Goal: Task Accomplishment & Management: Use online tool/utility

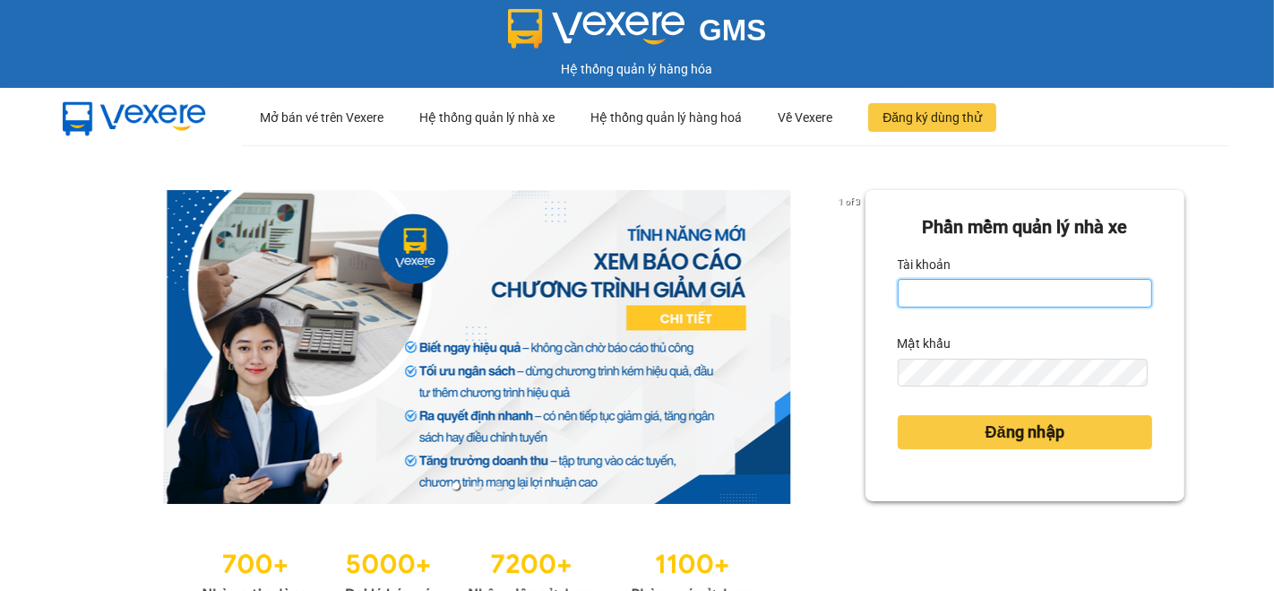
click at [1038, 302] on input "Tài khoản" at bounding box center [1025, 293] width 255 height 29
type input "nho.nhuquynh"
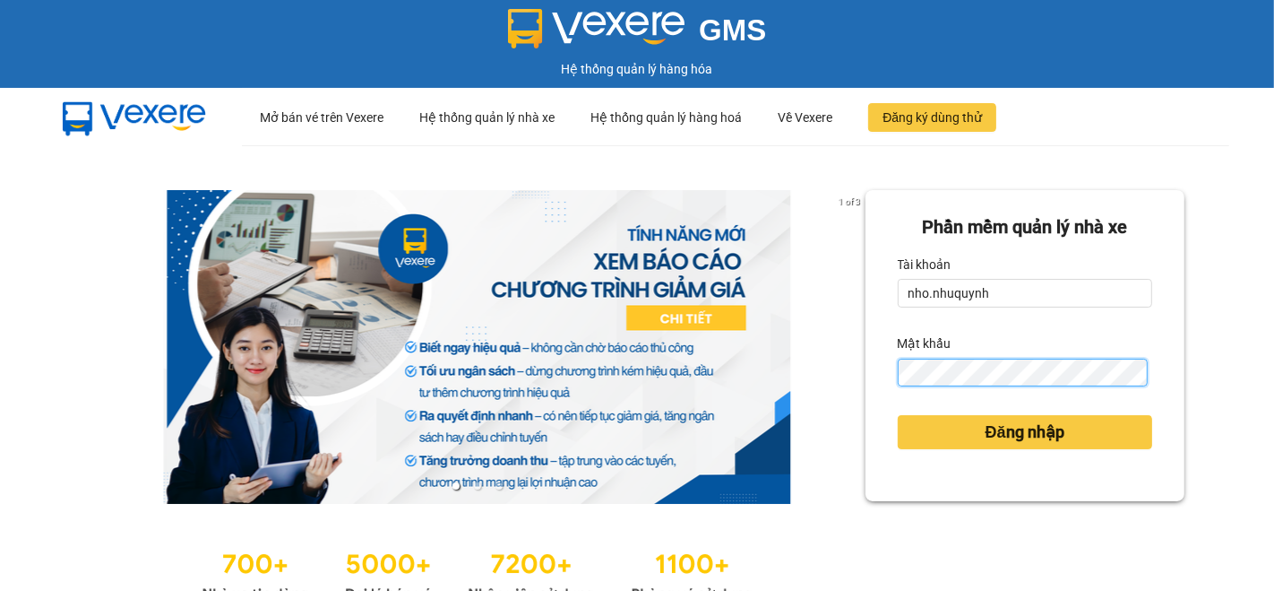
click at [898, 415] on button "Đăng nhập" at bounding box center [1025, 432] width 255 height 34
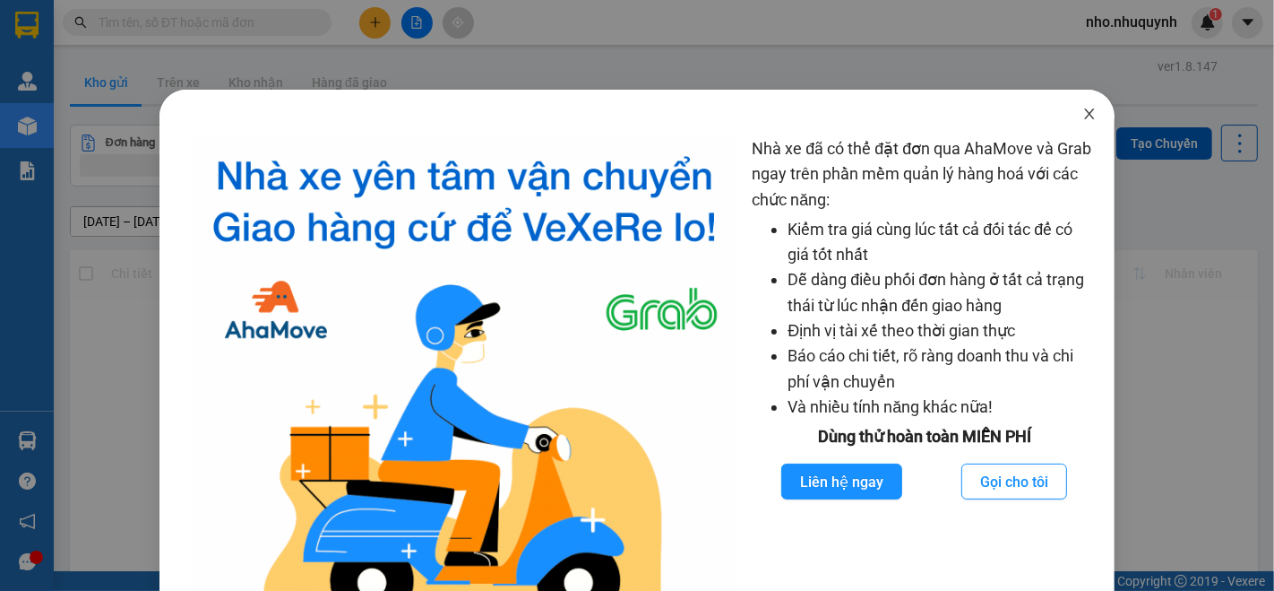
click at [1085, 109] on icon "close" at bounding box center [1090, 113] width 10 height 11
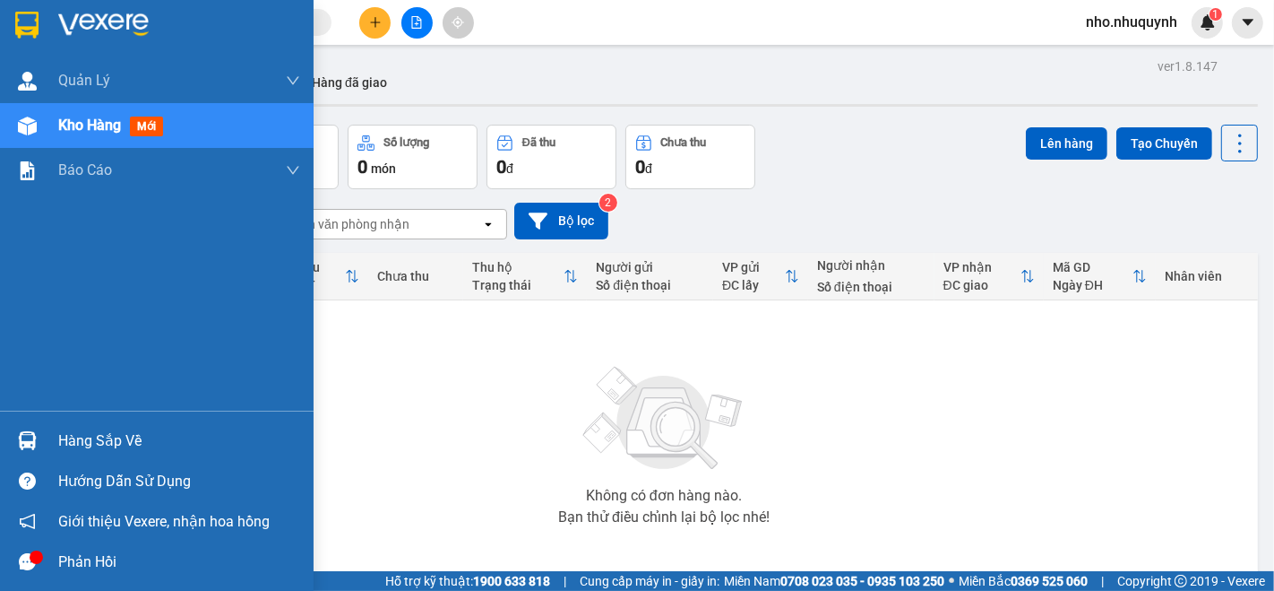
click at [101, 444] on div "Hàng sắp về" at bounding box center [179, 440] width 242 height 27
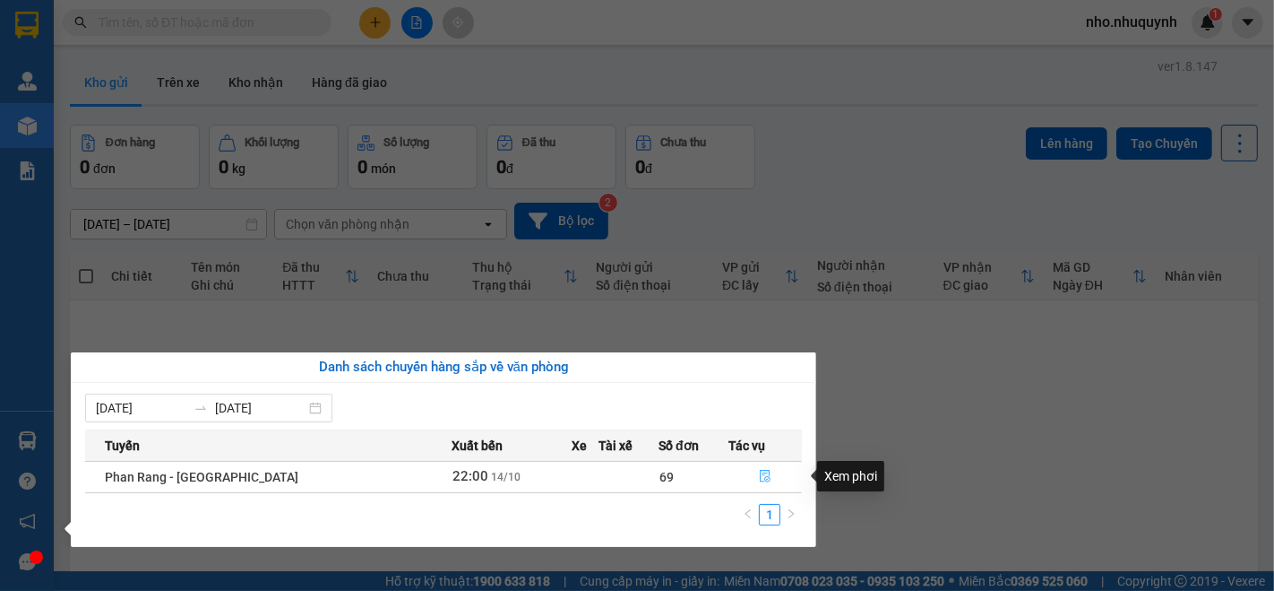
click at [771, 470] on button "button" at bounding box center [765, 476] width 72 height 29
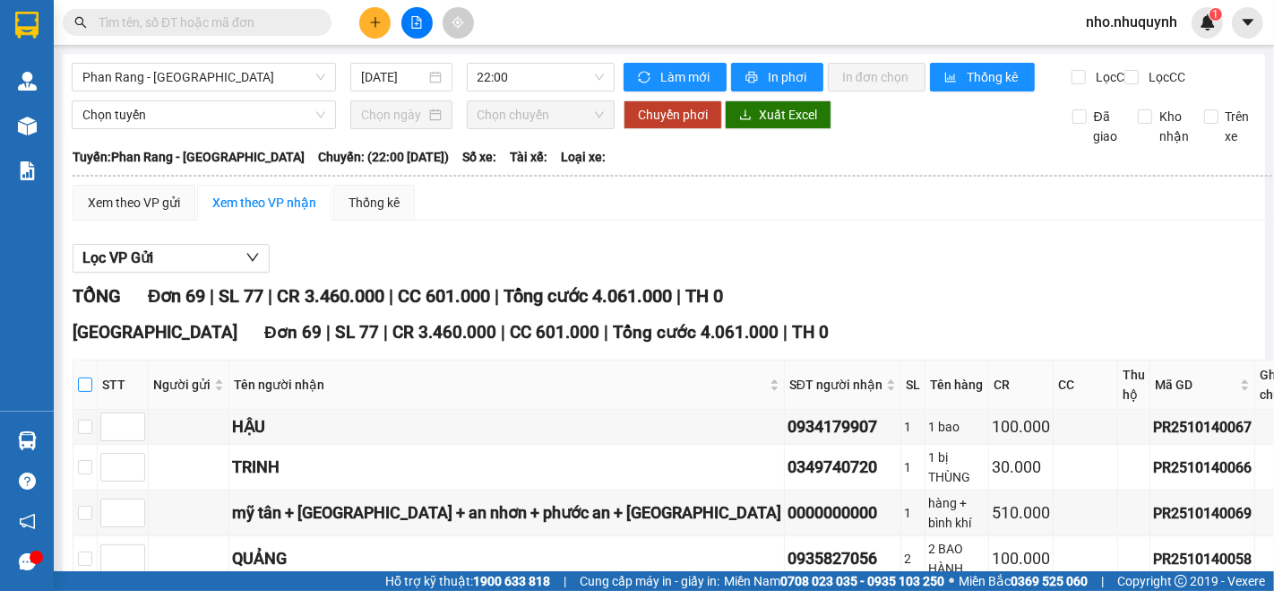
click at [92, 394] on label at bounding box center [85, 385] width 14 height 20
click at [92, 392] on input "checkbox" at bounding box center [85, 384] width 14 height 14
checkbox input "true"
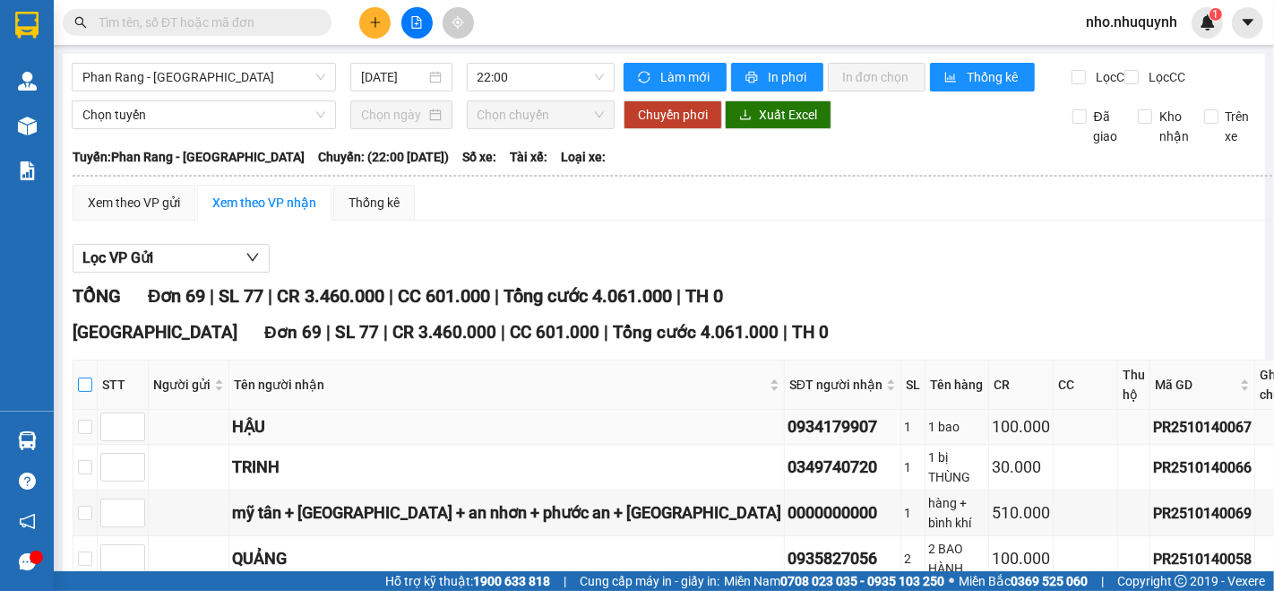
checkbox input "true"
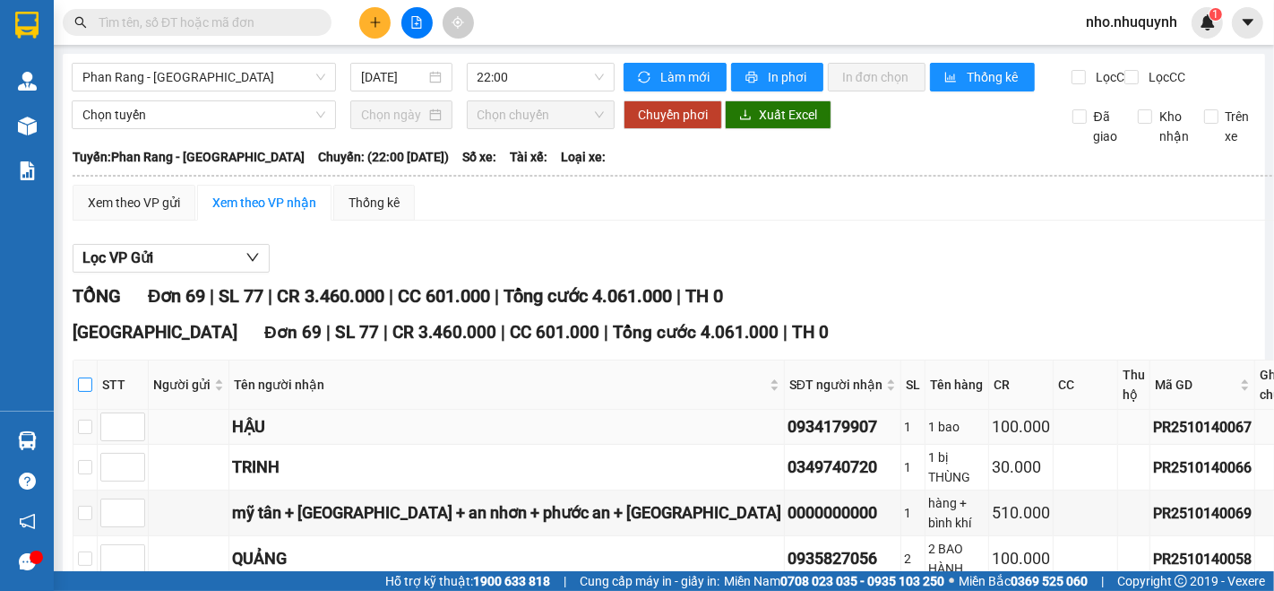
checkbox input "true"
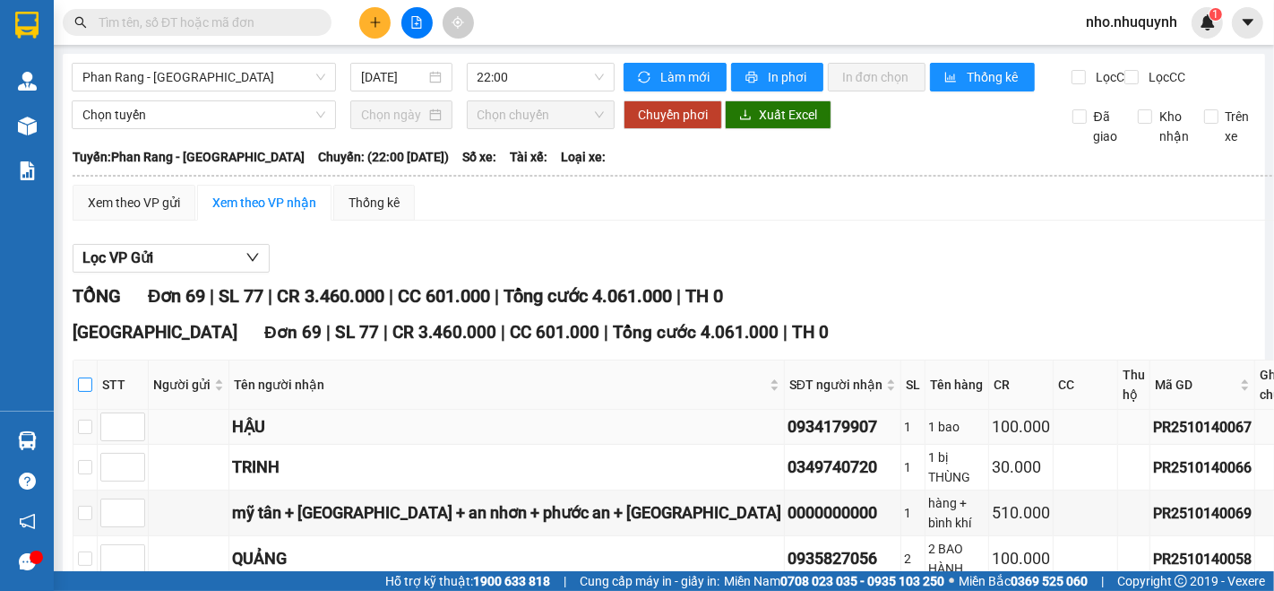
checkbox input "true"
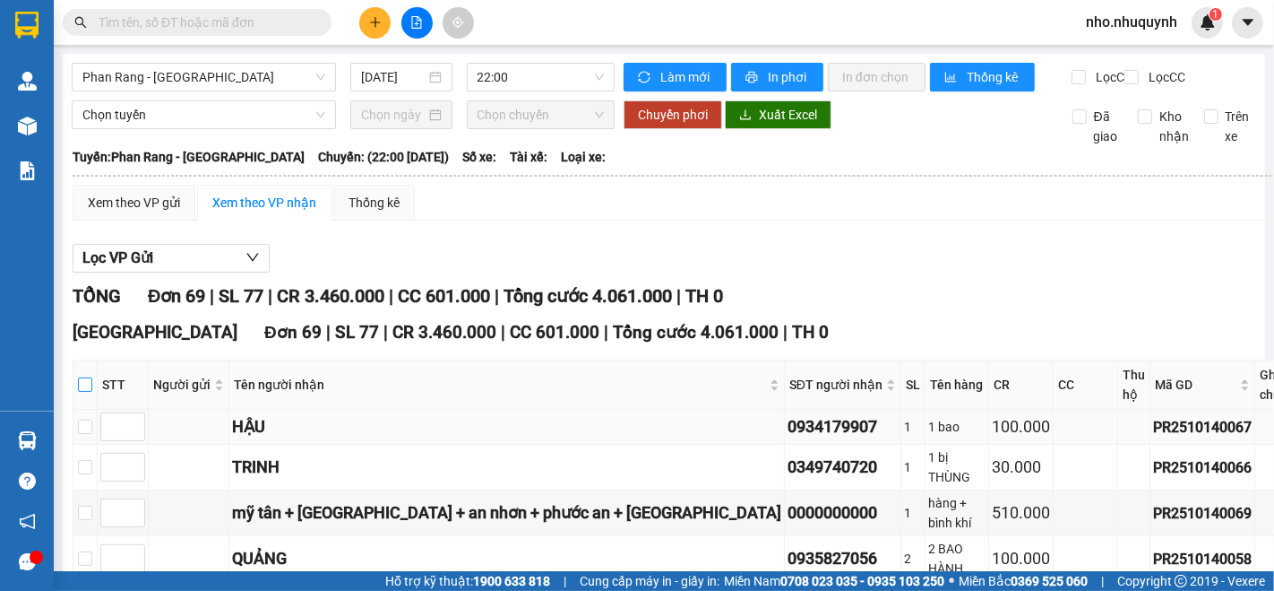
checkbox input "true"
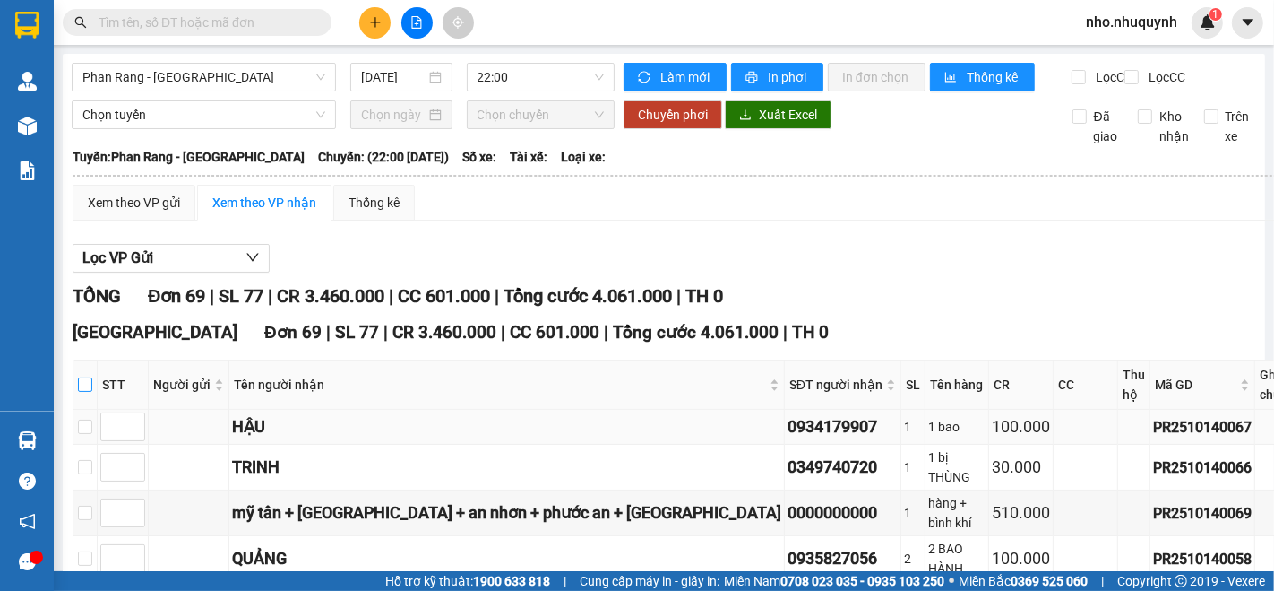
checkbox input "true"
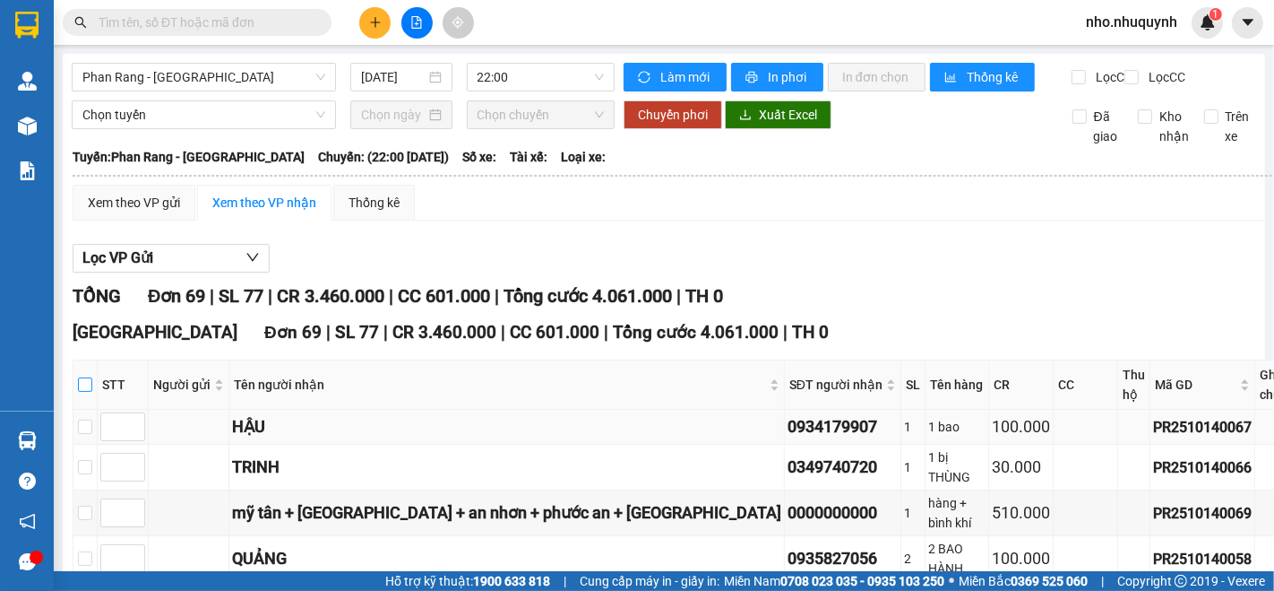
checkbox input "true"
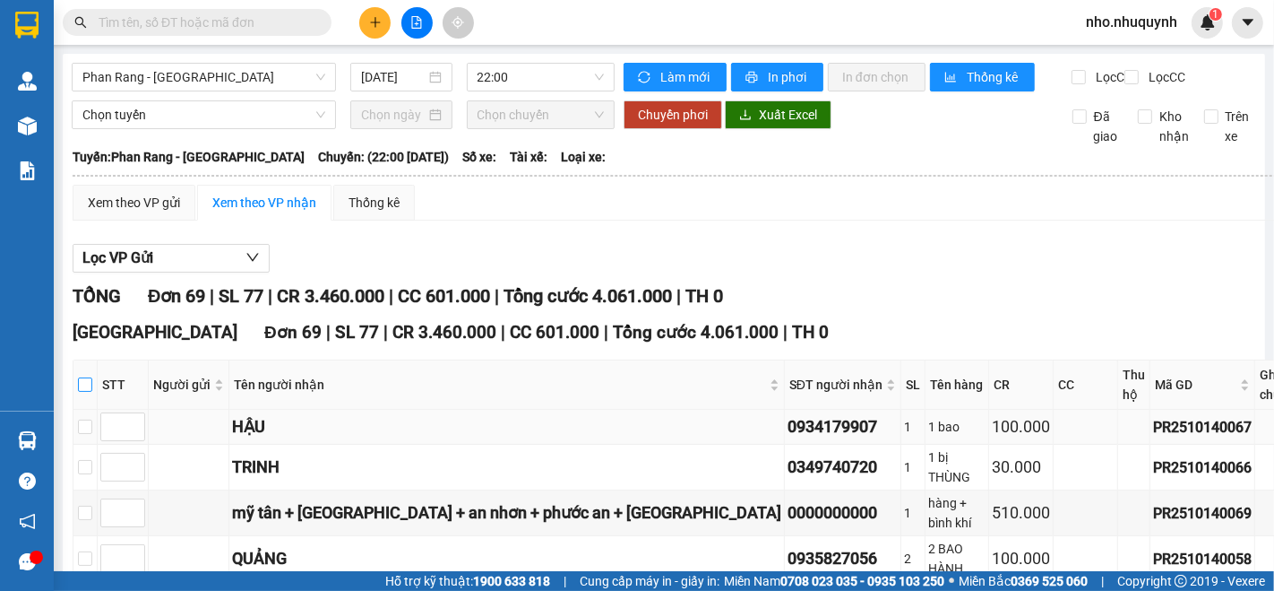
checkbox input "true"
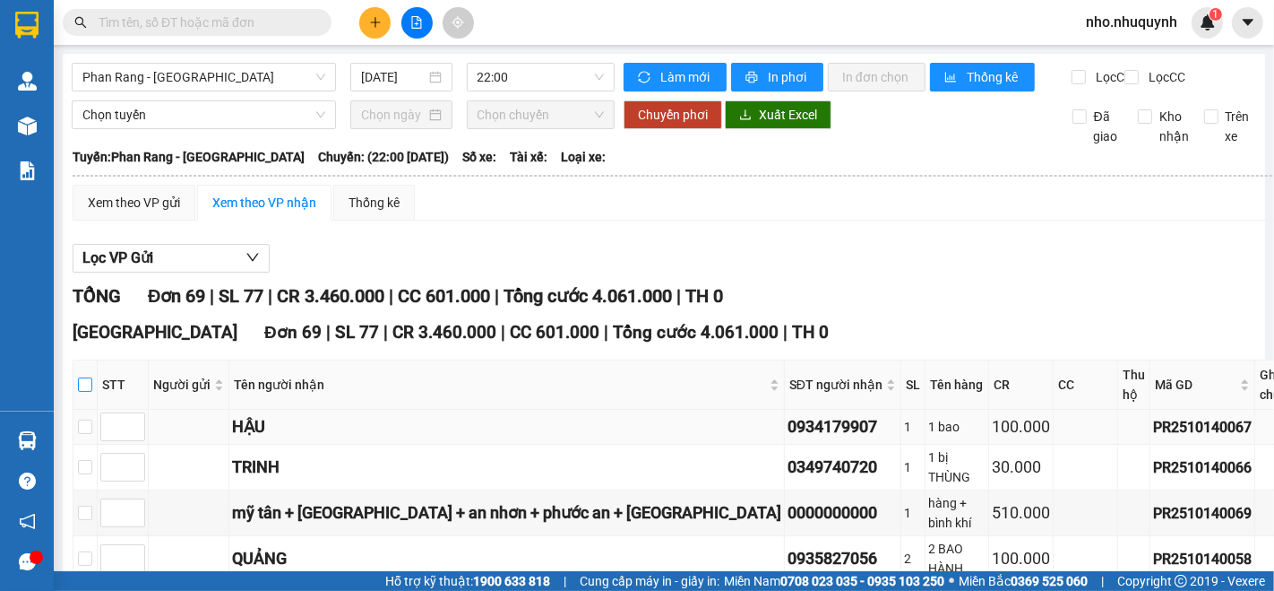
checkbox input "true"
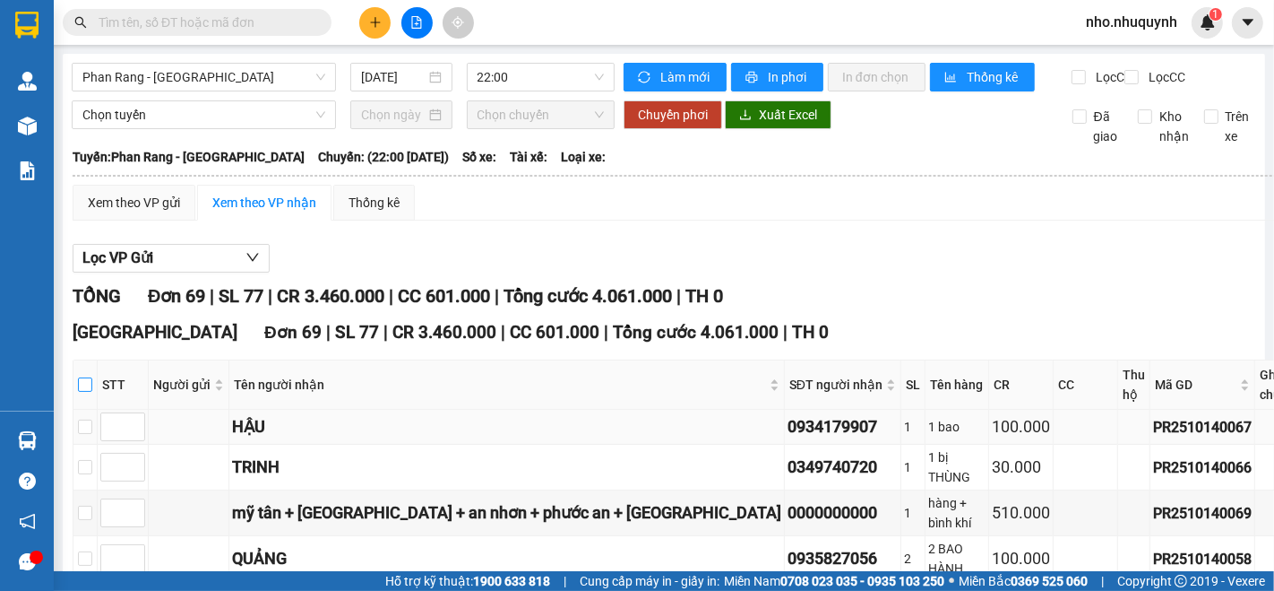
checkbox input "true"
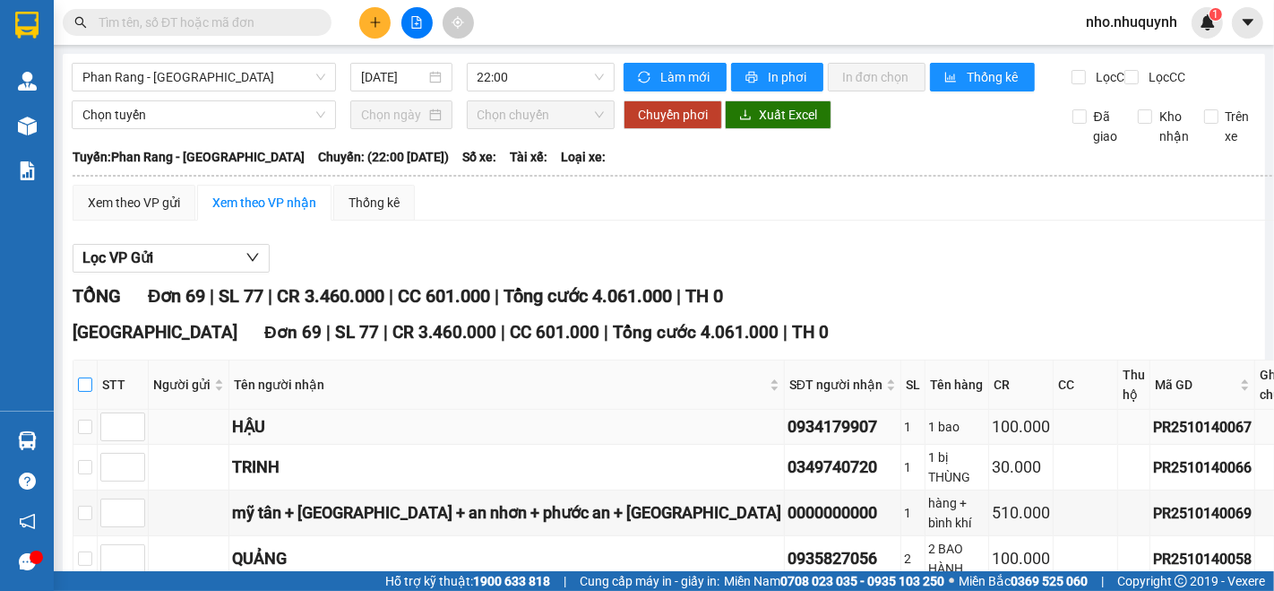
checkbox input "true"
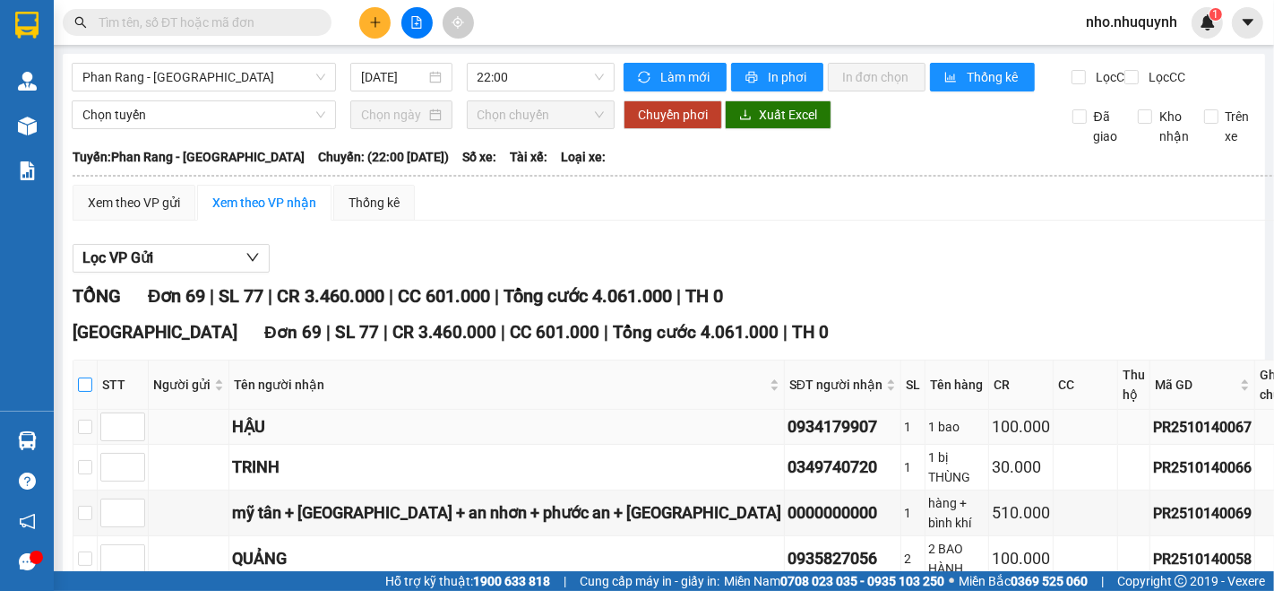
checkbox input "true"
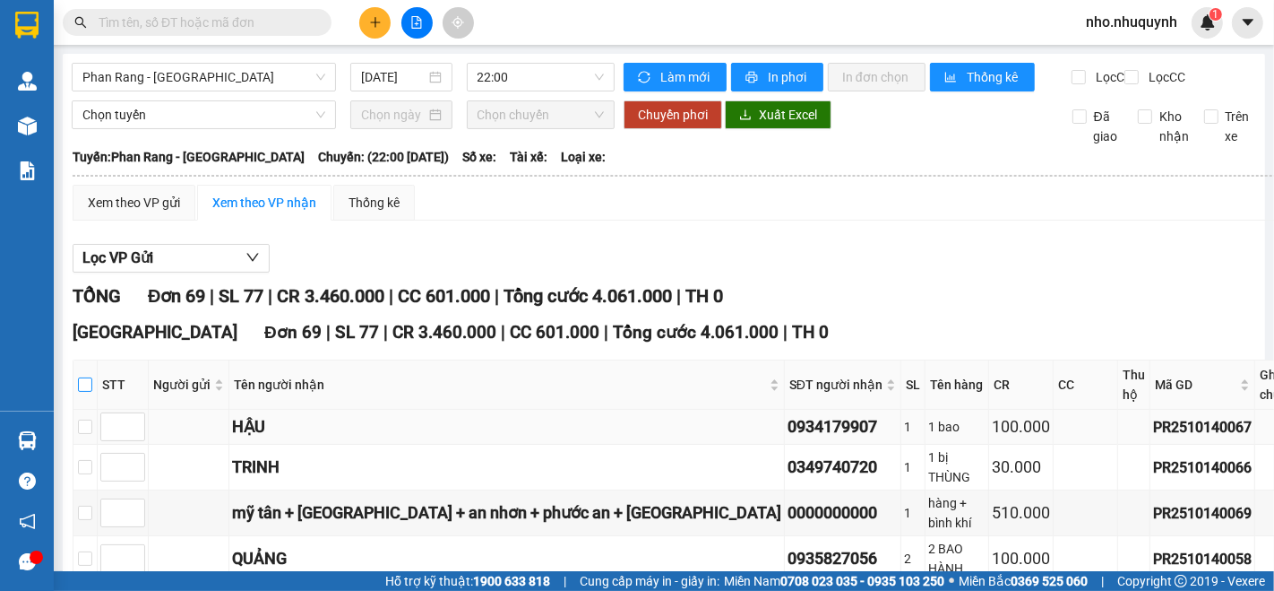
checkbox input "true"
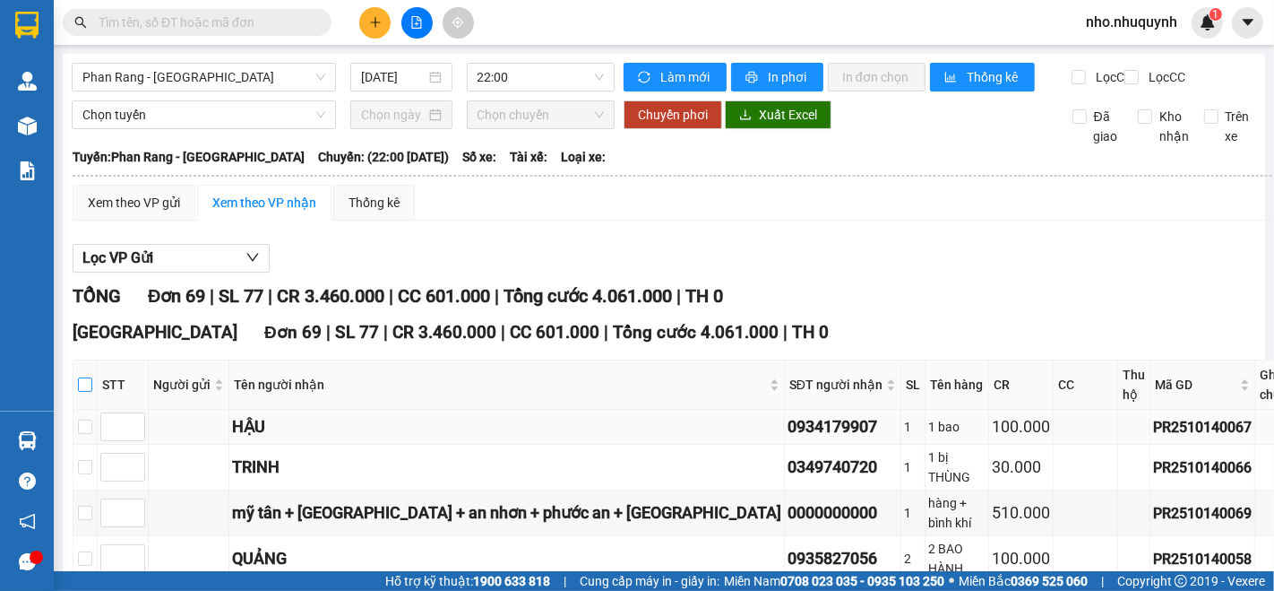
checkbox input "true"
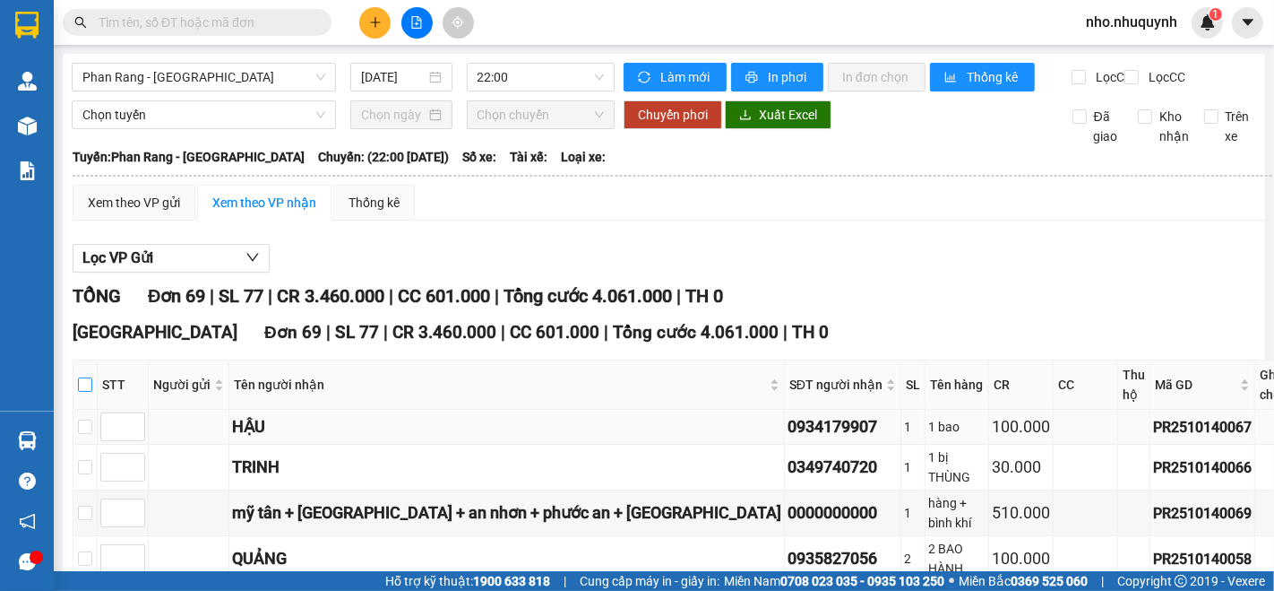
checkbox input "true"
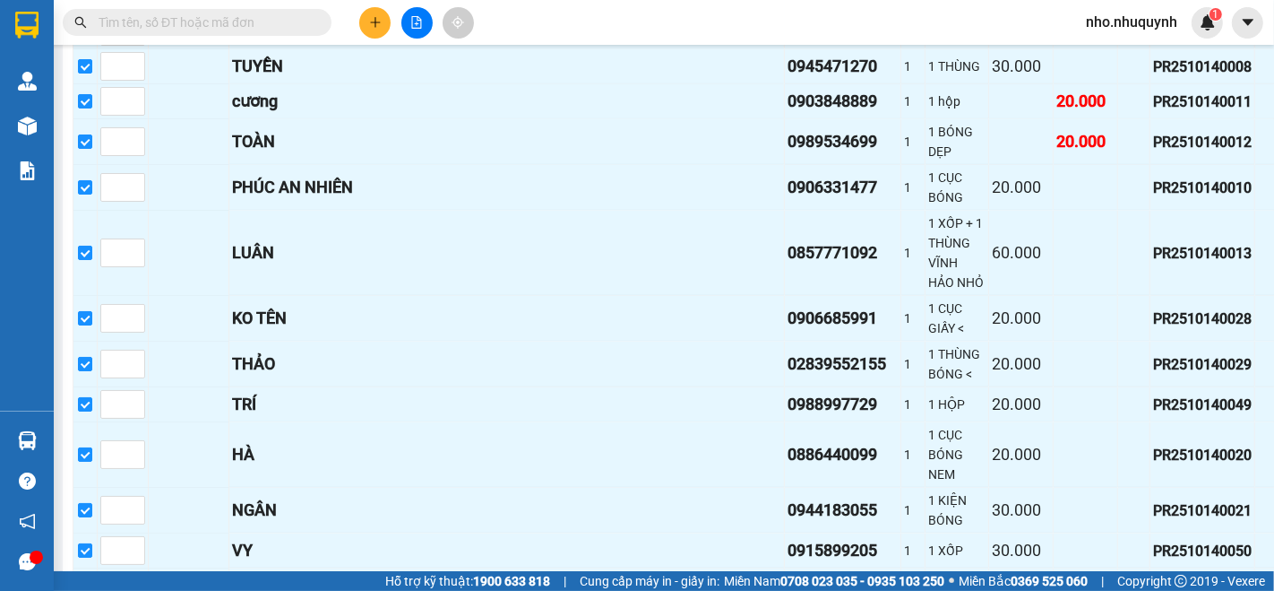
scroll to position [2396, 0]
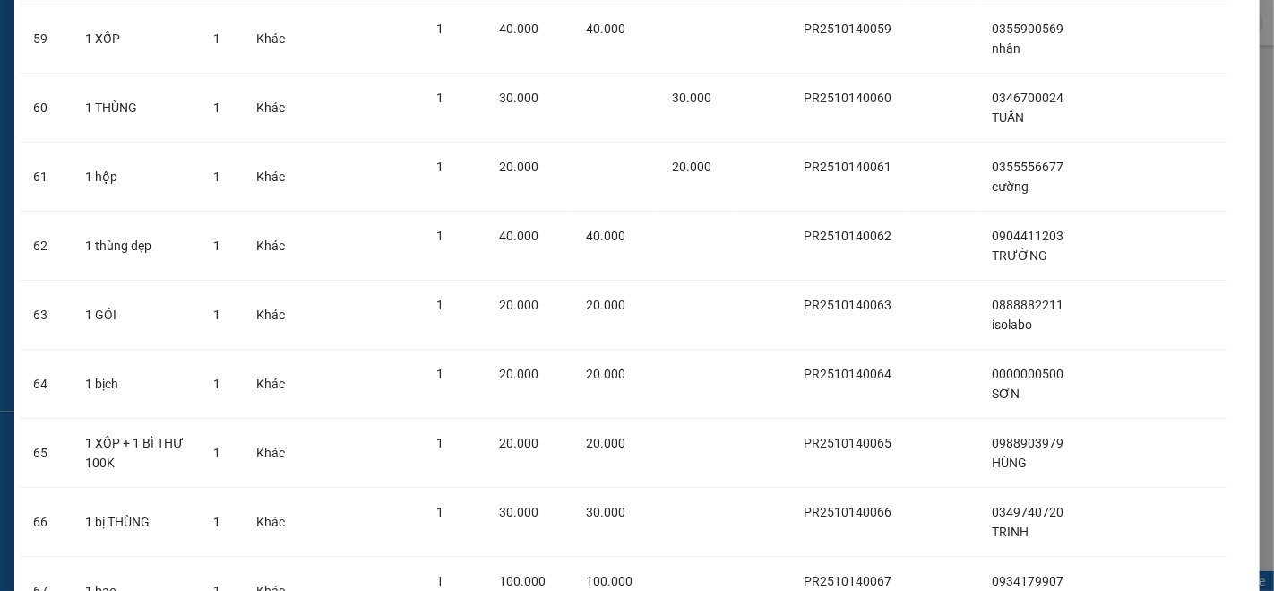
scroll to position [4474, 0]
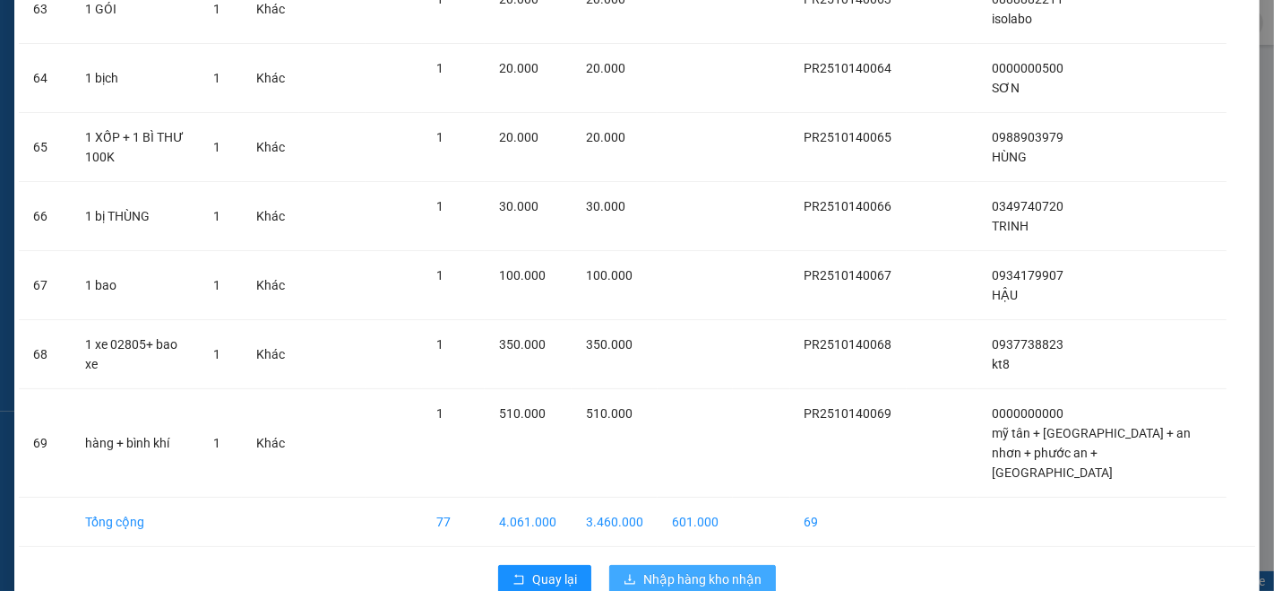
click at [706, 569] on span "Nhập hàng kho nhận" at bounding box center [702, 579] width 118 height 20
